Goal: Task Accomplishment & Management: Manage account settings

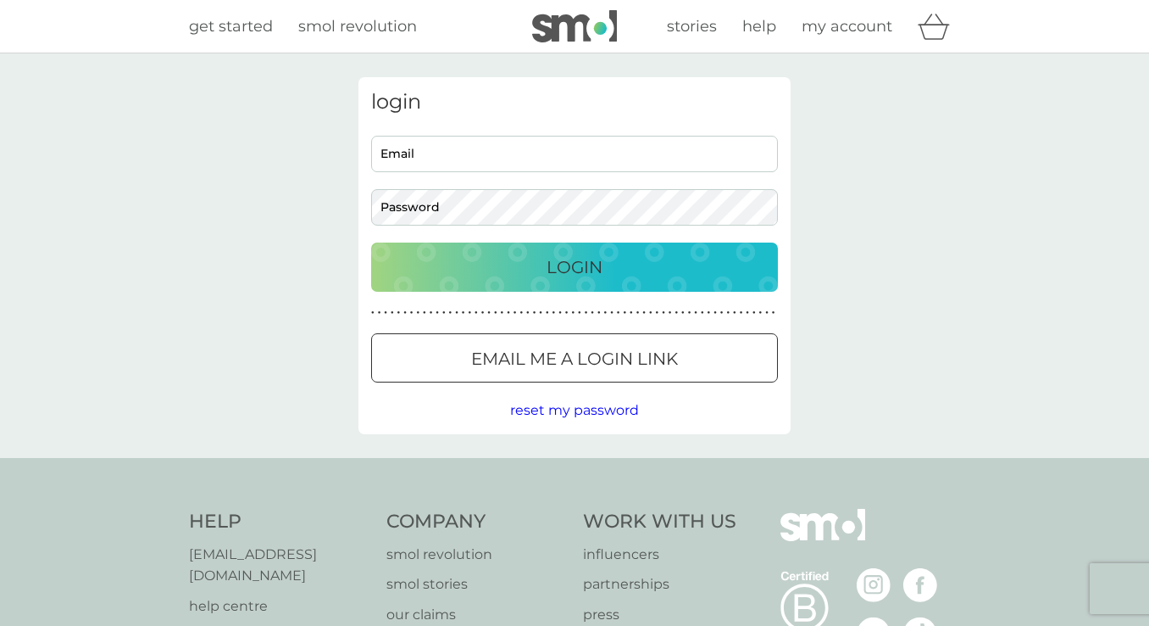
click at [598, 158] on input "Email" at bounding box center [574, 154] width 407 height 36
type input "[EMAIL_ADDRESS][DOMAIN_NAME]"
click at [371, 242] on button "Login" at bounding box center [574, 266] width 407 height 49
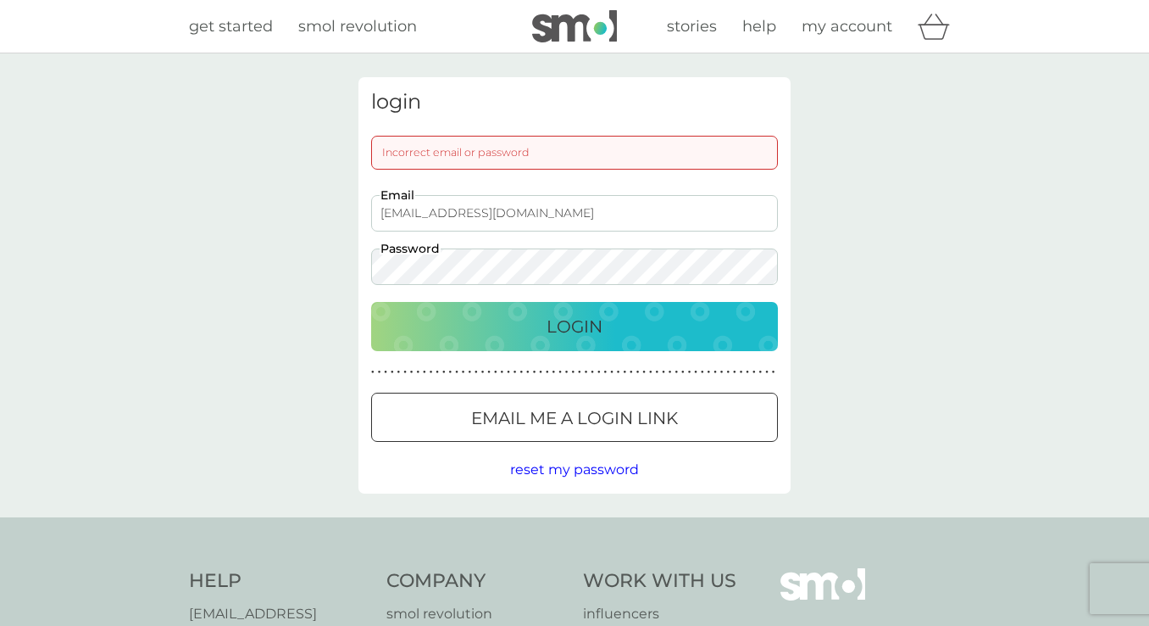
click at [524, 432] on button "Email me a login link" at bounding box center [574, 416] width 407 height 49
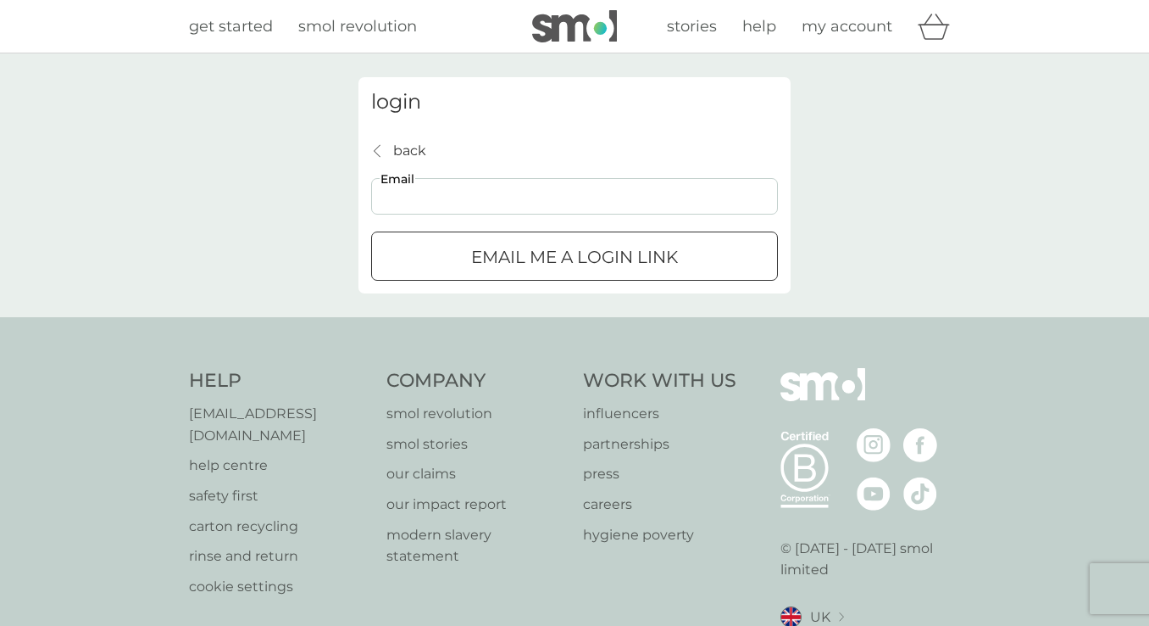
click at [553, 197] on input "Email" at bounding box center [574, 196] width 407 height 36
type input "[EMAIL_ADDRESS][DOMAIN_NAME]"
click at [598, 259] on div "submit" at bounding box center [574, 257] width 61 height 18
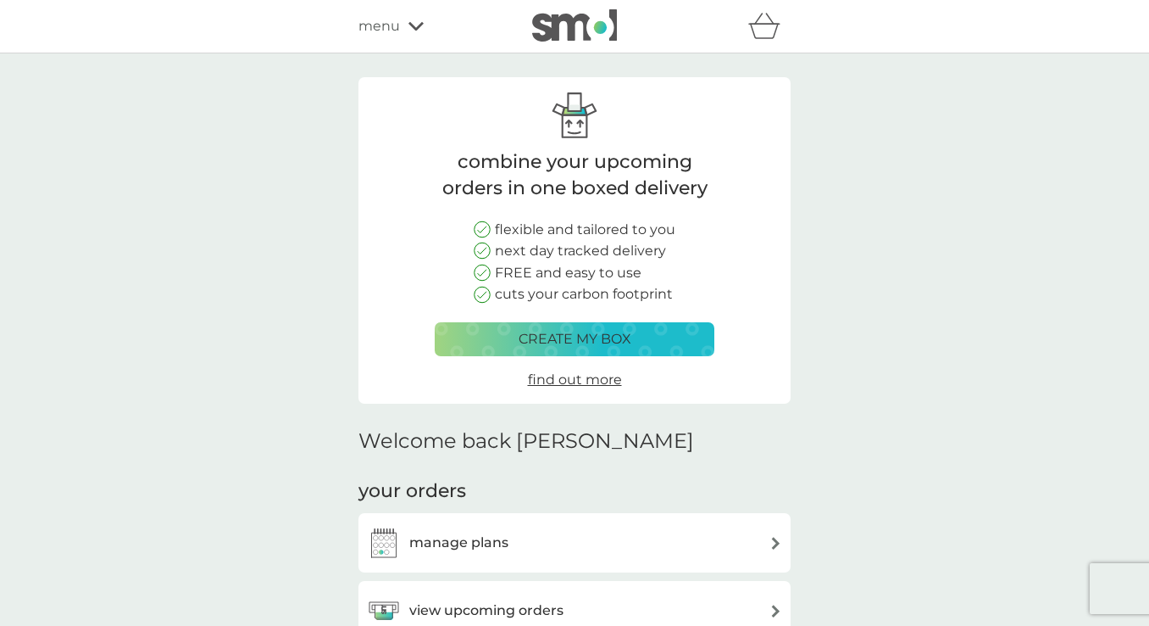
click at [680, 536] on div "manage plans" at bounding box center [574, 542] width 415 height 34
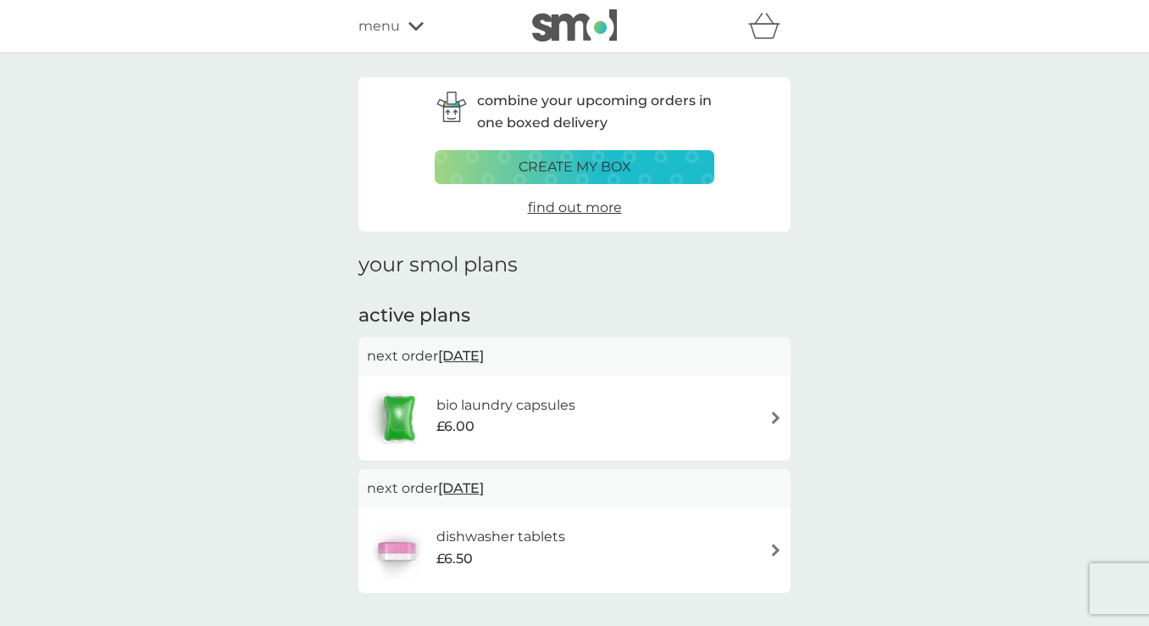
click at [772, 420] on img at bounding box center [776, 417] width 13 height 13
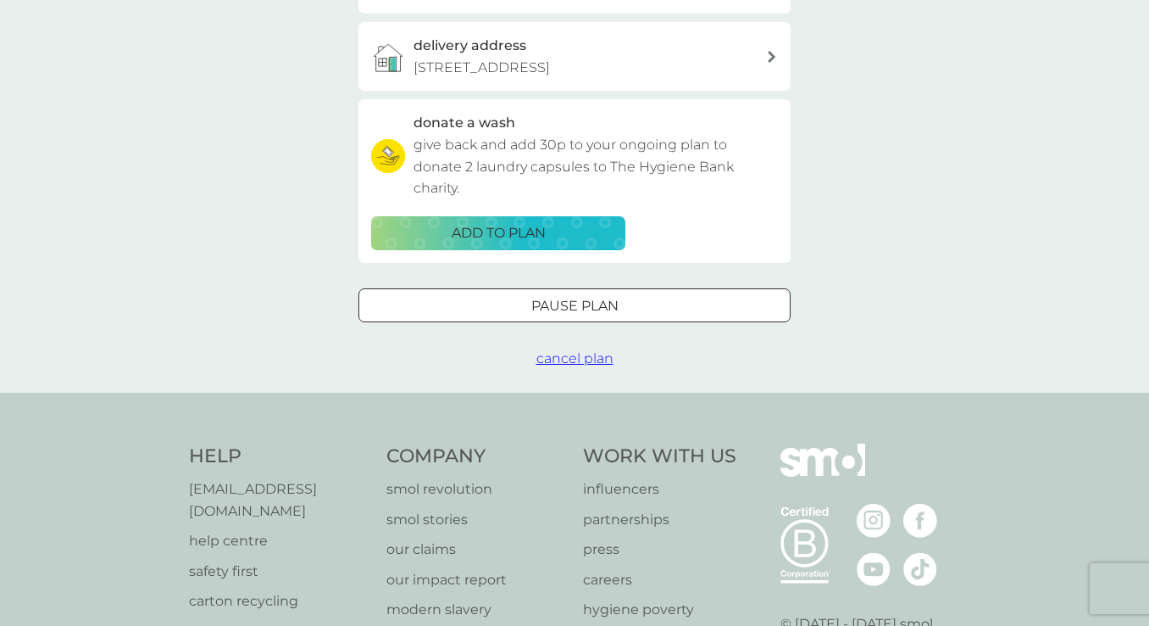
scroll to position [470, 0]
click at [605, 357] on span "cancel plan" at bounding box center [575, 357] width 77 height 16
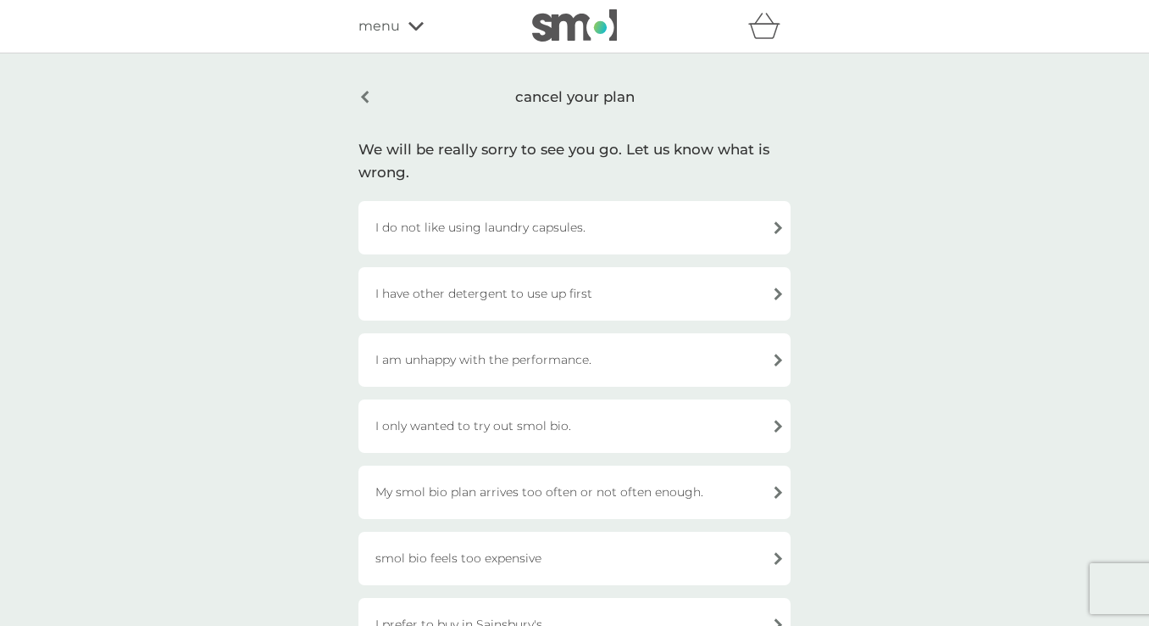
click at [605, 357] on div "I am unhappy with the performance." at bounding box center [575, 359] width 432 height 53
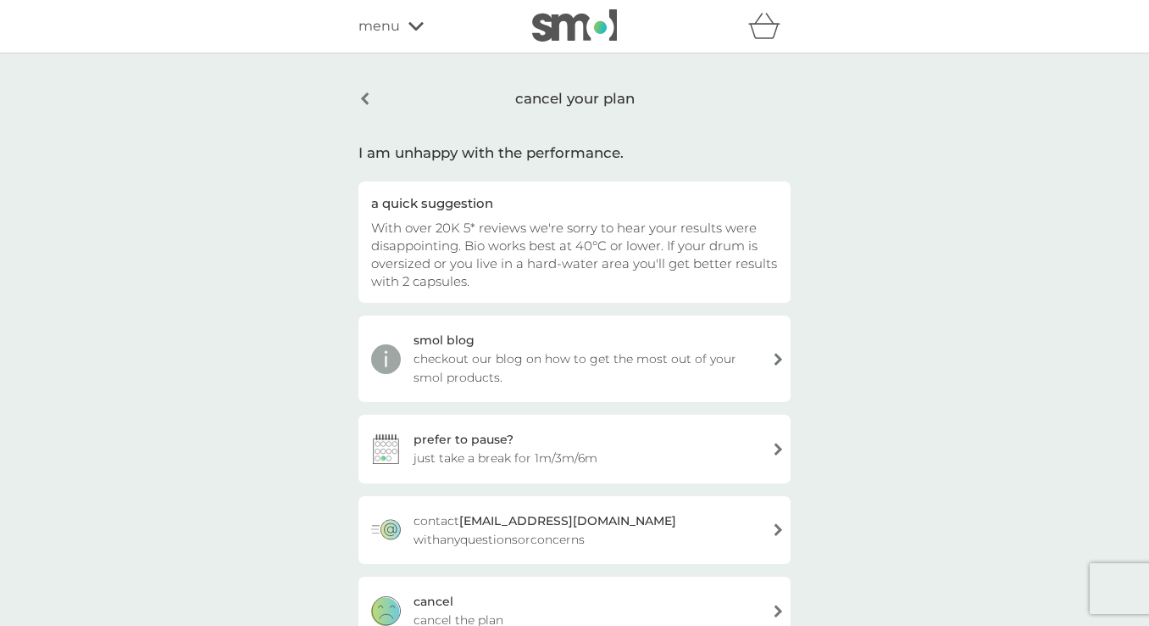
click at [553, 601] on div "cancel cancel the plan" at bounding box center [575, 610] width 432 height 68
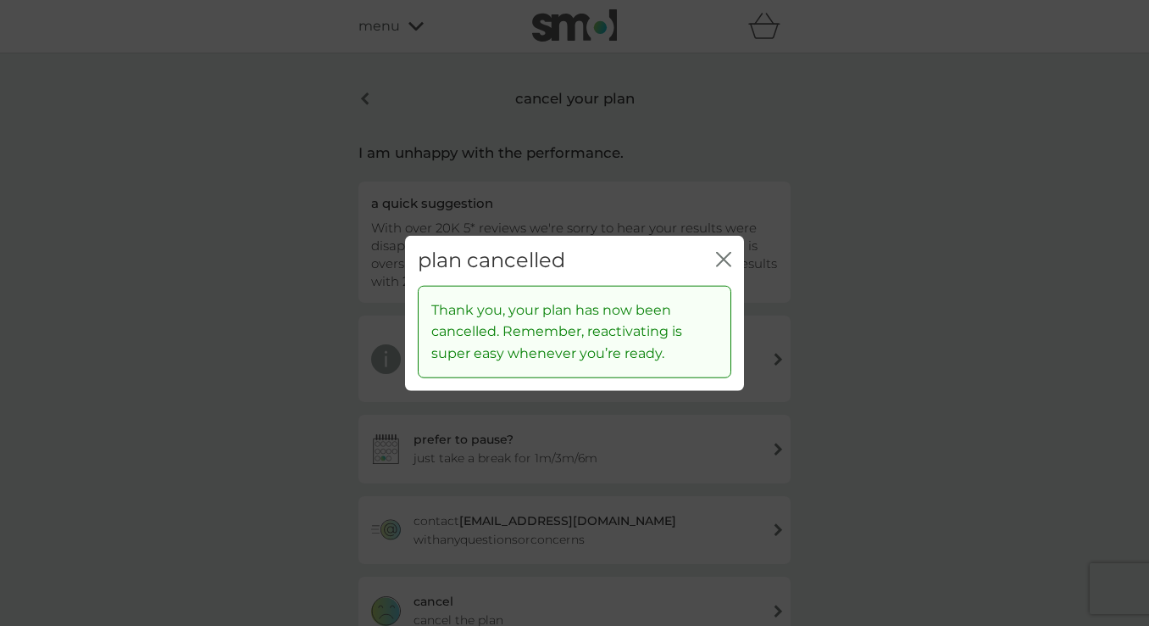
click at [728, 259] on icon "close" at bounding box center [723, 259] width 15 height 15
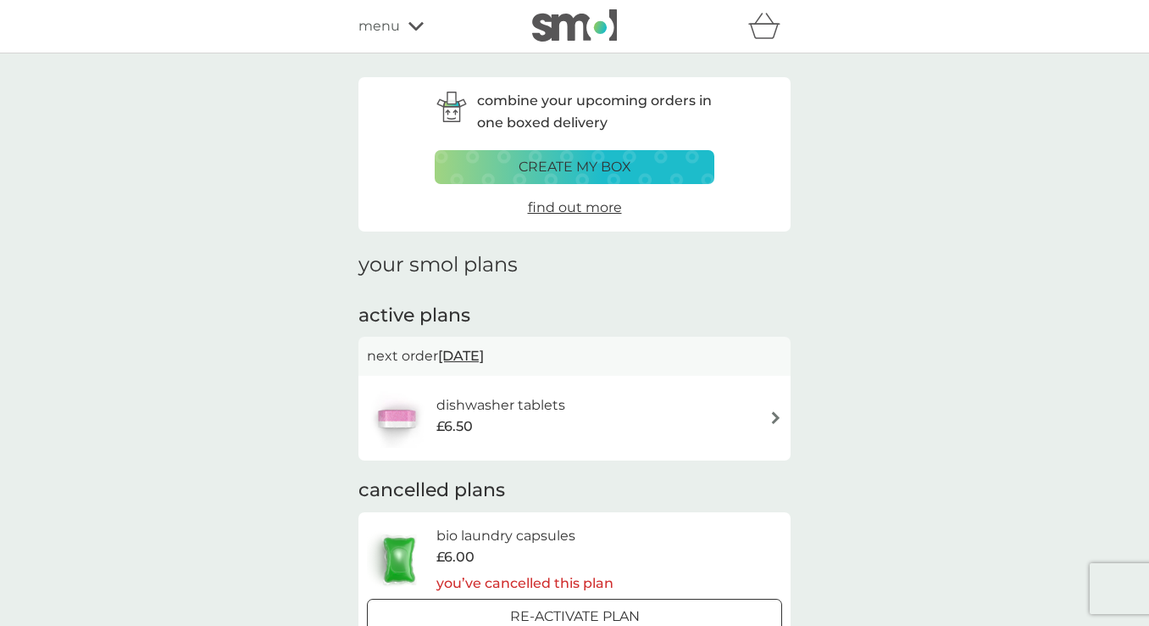
click at [780, 429] on div "dishwasher tablets £6.50" at bounding box center [574, 417] width 415 height 59
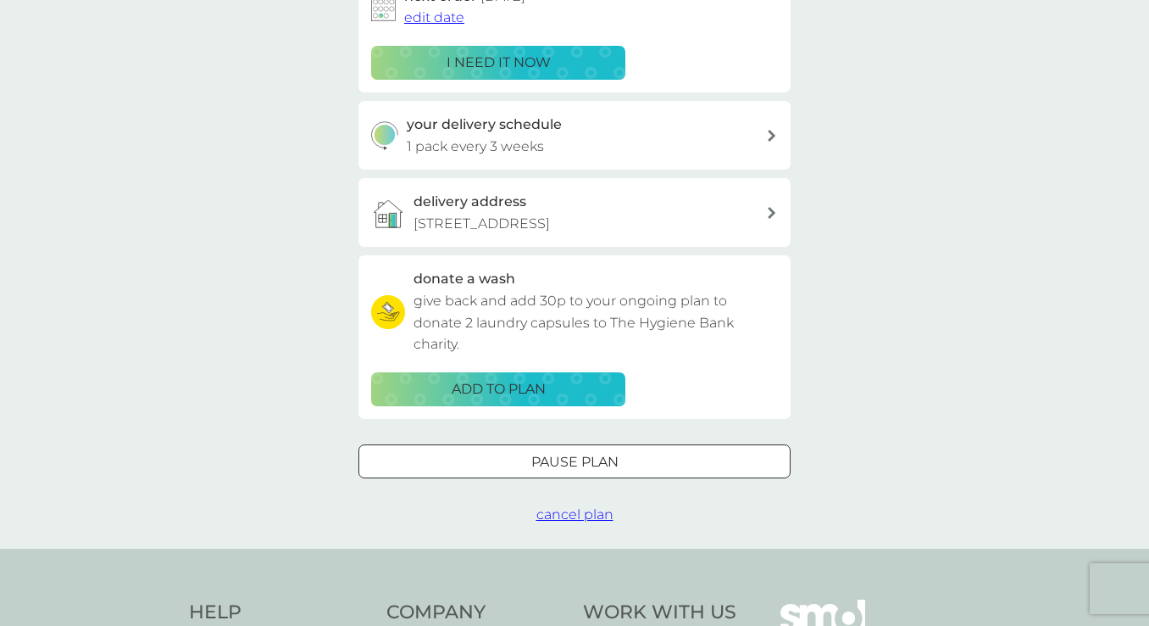
scroll to position [323, 0]
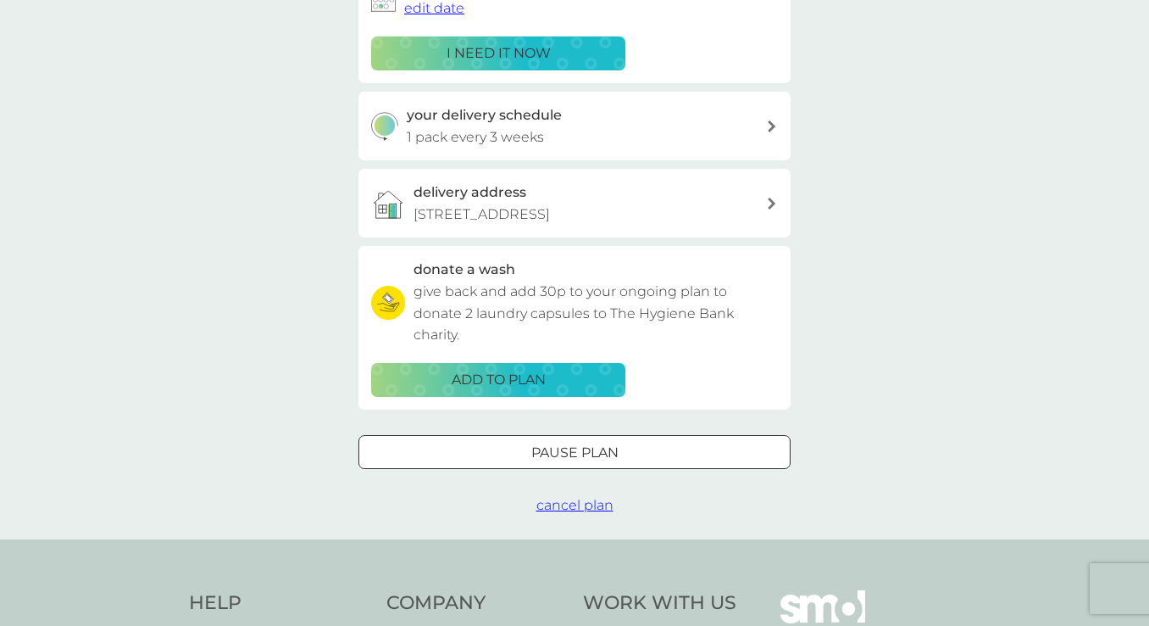
click at [567, 510] on span "cancel plan" at bounding box center [575, 505] width 77 height 16
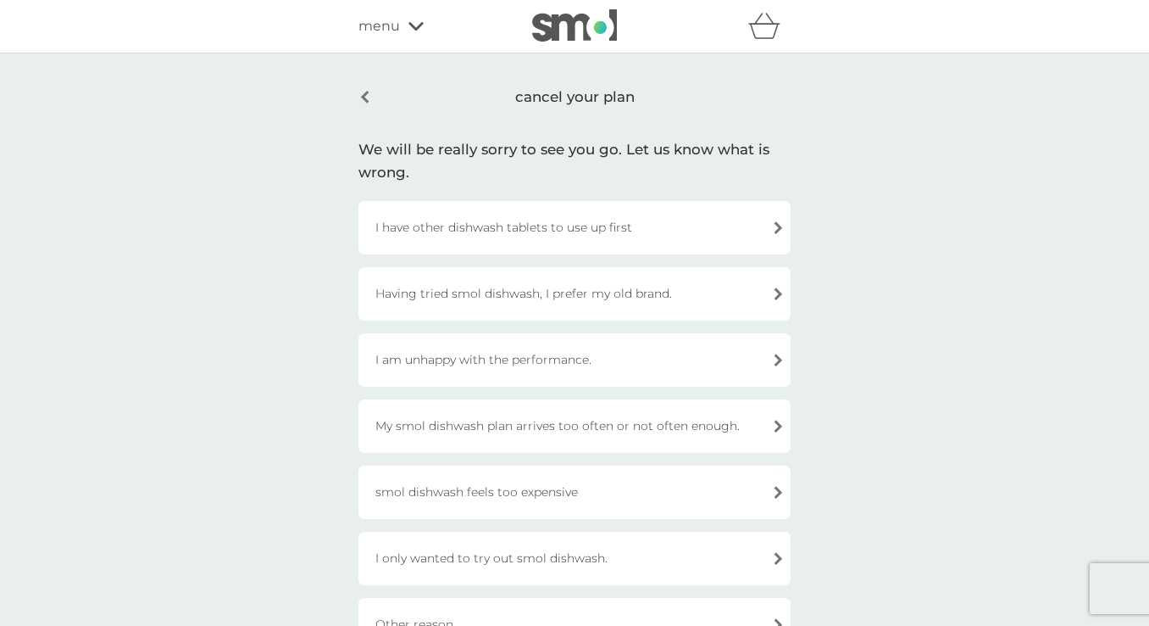
click at [534, 356] on div "I am unhappy with the performance." at bounding box center [575, 359] width 432 height 53
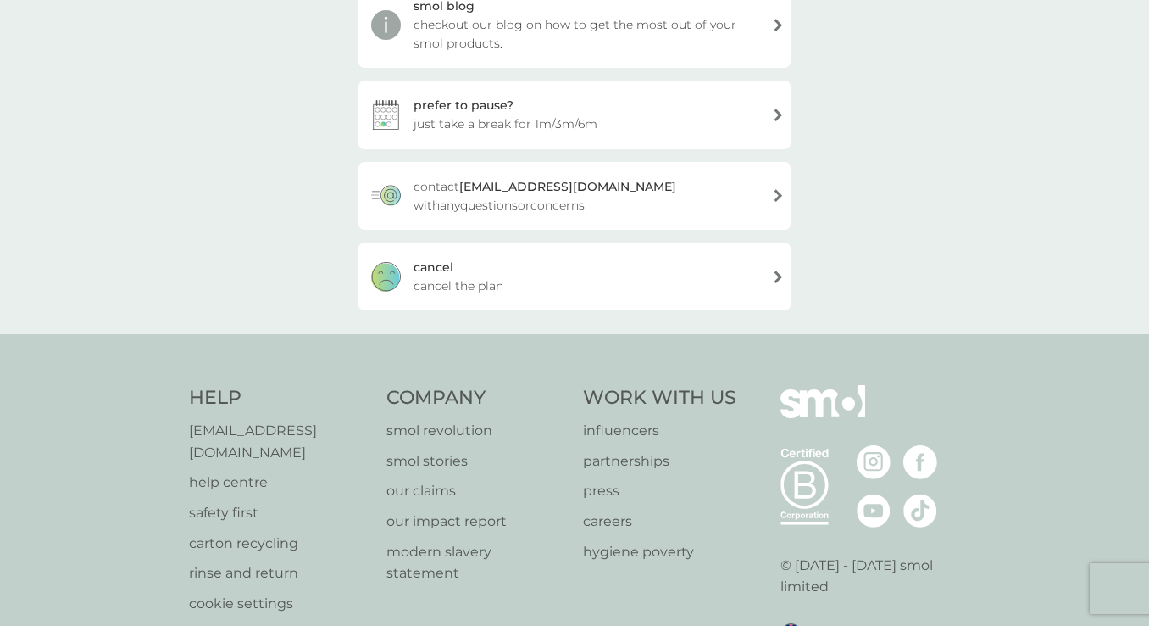
scroll to position [370, 0]
click at [529, 270] on div "cancel cancel the plan" at bounding box center [575, 276] width 432 height 68
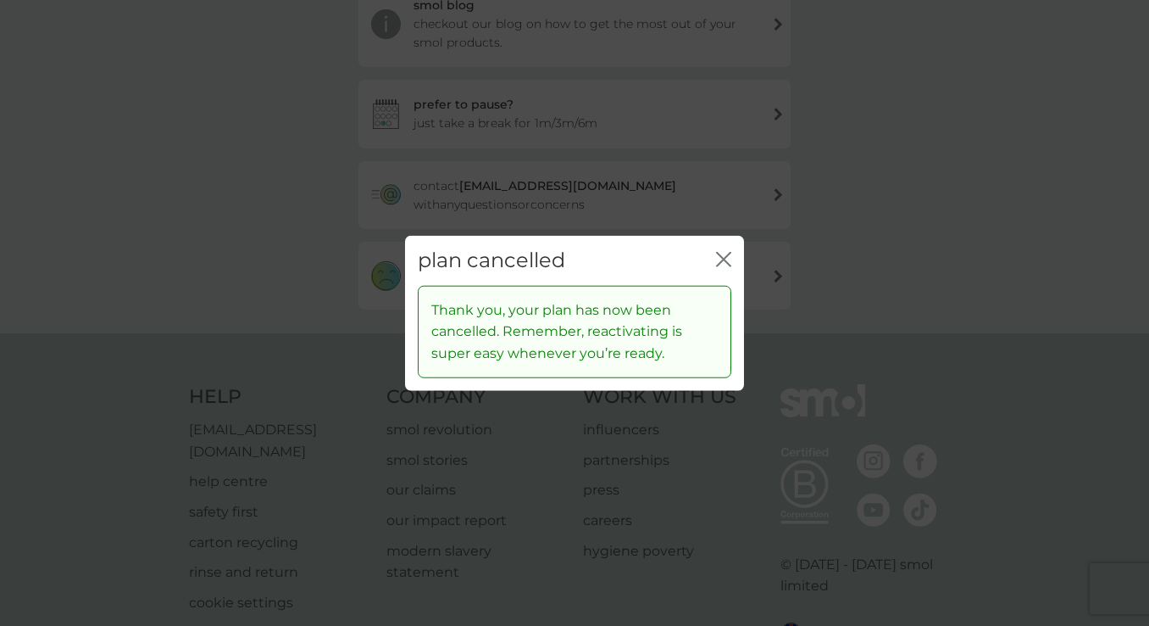
click at [722, 253] on icon "close" at bounding box center [723, 259] width 15 height 15
